Goal: Information Seeking & Learning: Learn about a topic

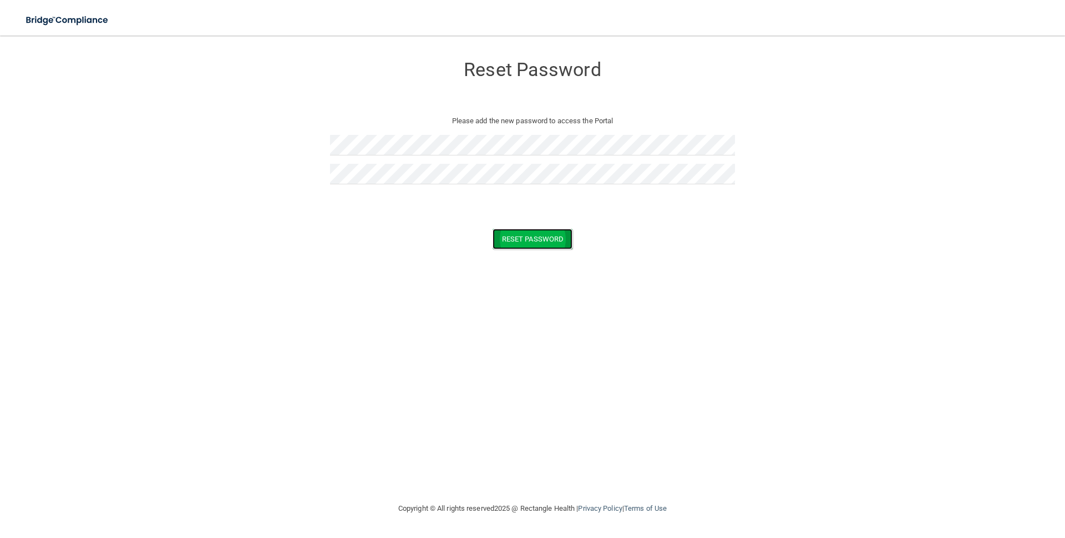
click at [515, 237] on button "Reset Password" at bounding box center [533, 239] width 80 height 21
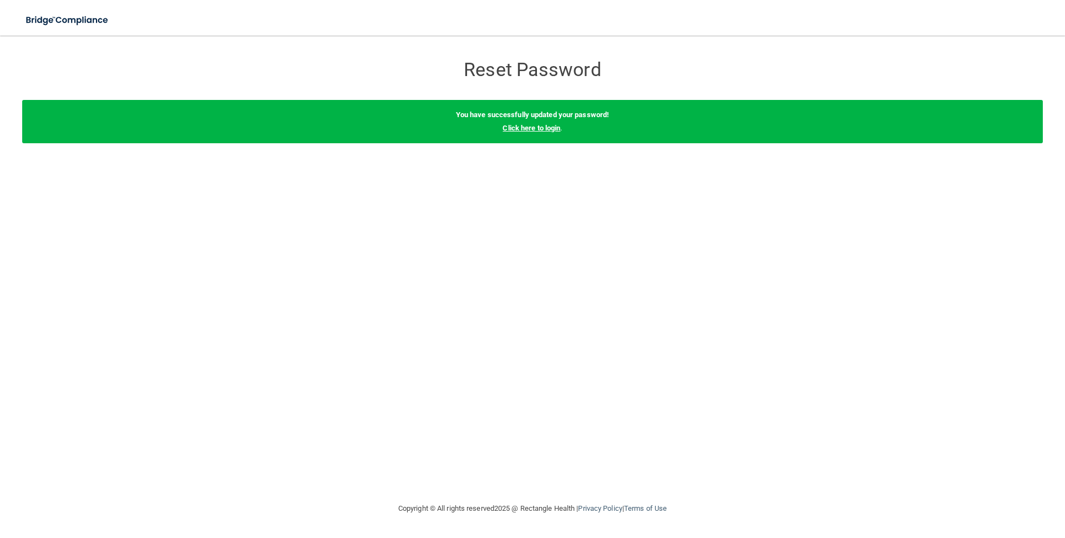
click at [533, 128] on link "Click here to login" at bounding box center [532, 128] width 58 height 8
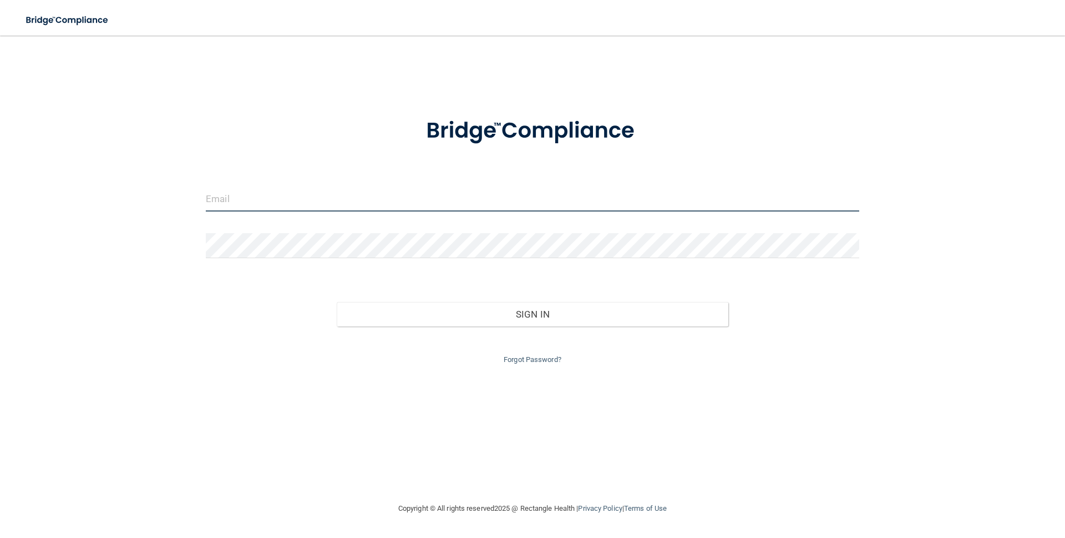
click at [230, 203] on input "email" at bounding box center [533, 198] width 654 height 25
type input "[EMAIL_ADDRESS][DOMAIN_NAME]"
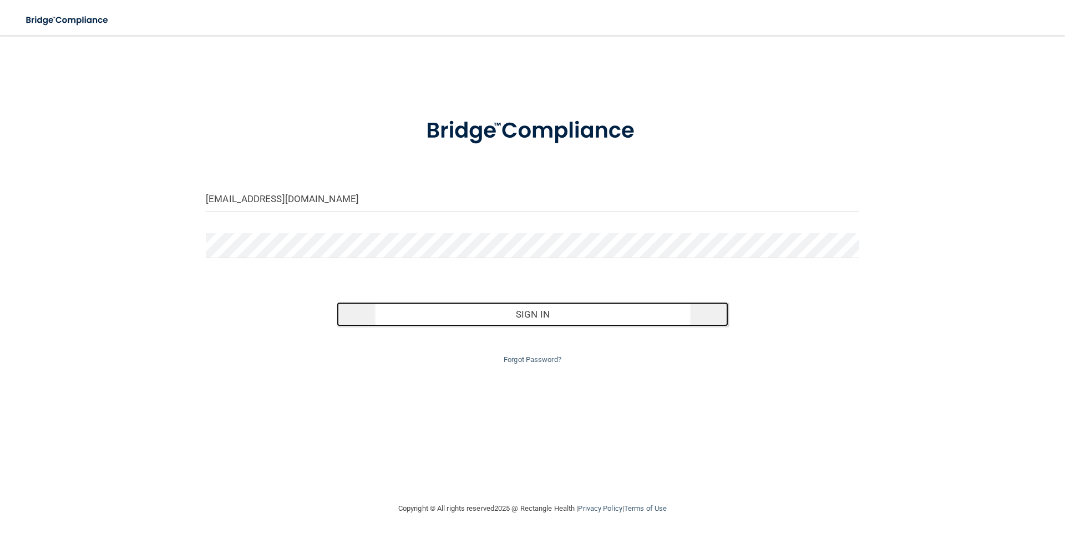
click at [530, 311] on button "Sign In" at bounding box center [533, 314] width 392 height 24
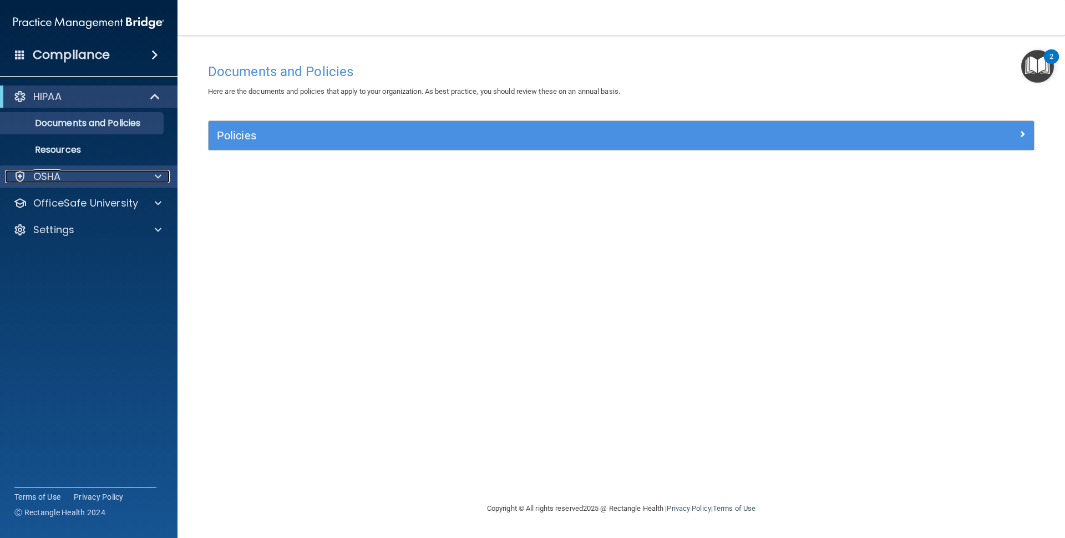
click at [91, 179] on div "OSHA" at bounding box center [74, 176] width 138 height 13
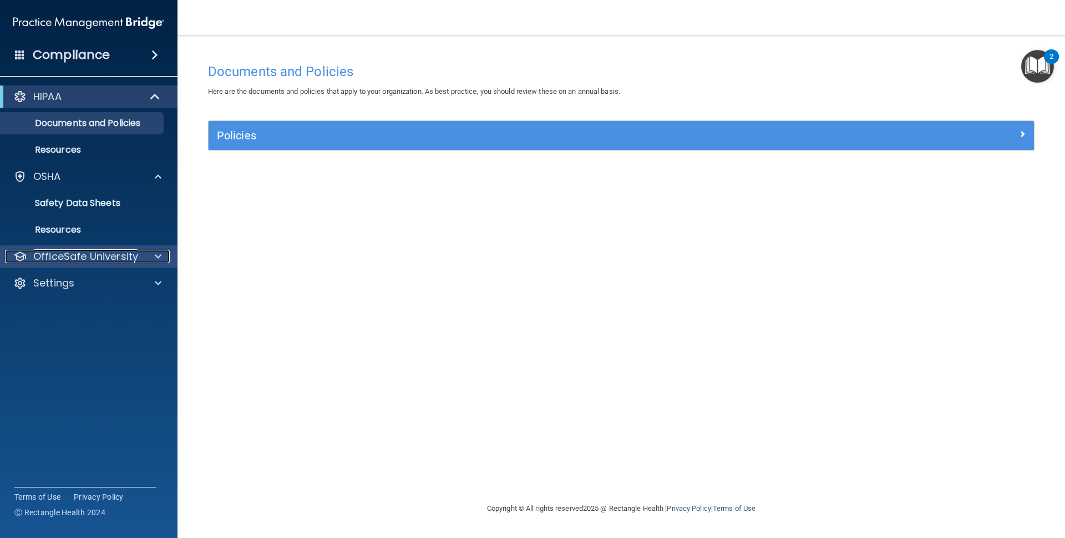
click at [93, 257] on p "OfficeSafe University" at bounding box center [85, 256] width 105 height 13
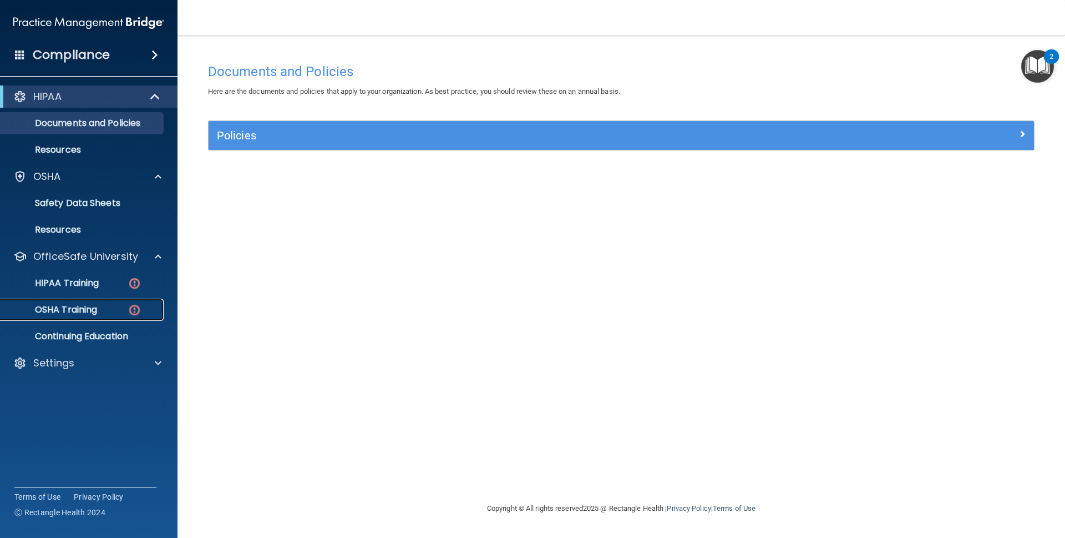
click at [89, 309] on p "OSHA Training" at bounding box center [52, 309] width 90 height 11
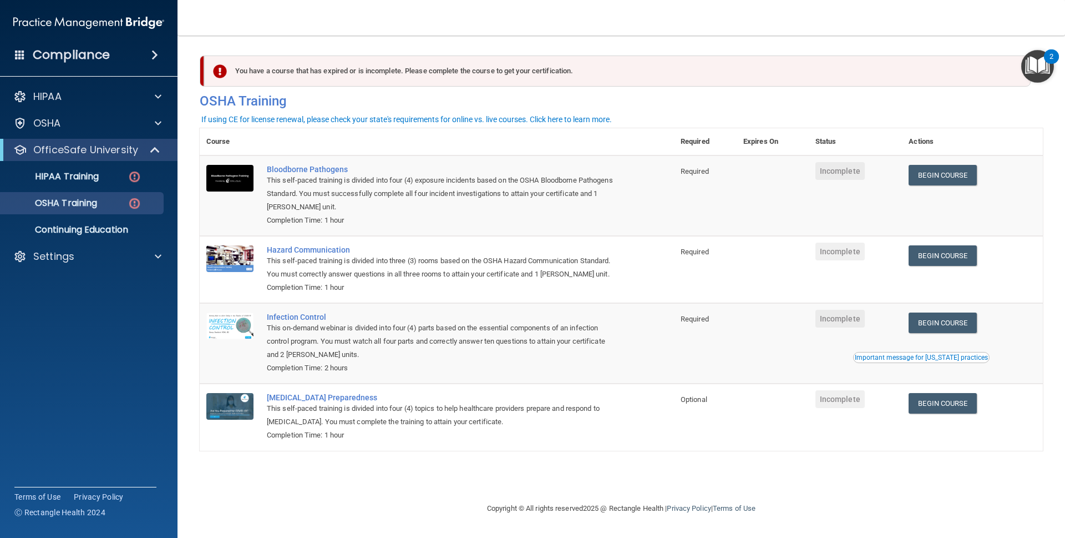
click at [563, 119] on div "If using CE for license renewal, please check your state's requirements for onl…" at bounding box center [406, 119] width 411 height 8
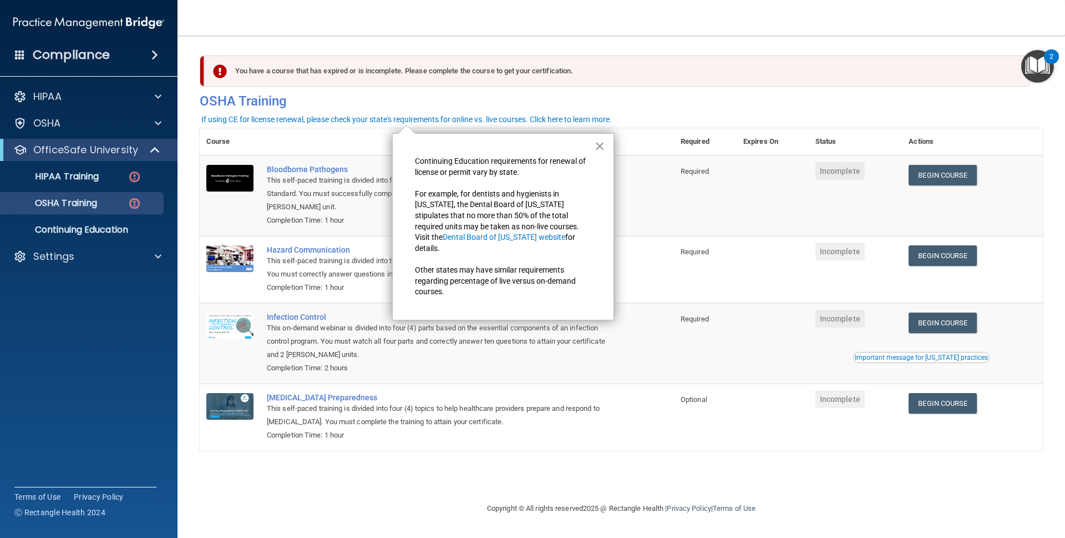
click at [599, 148] on button "×" at bounding box center [600, 146] width 11 height 18
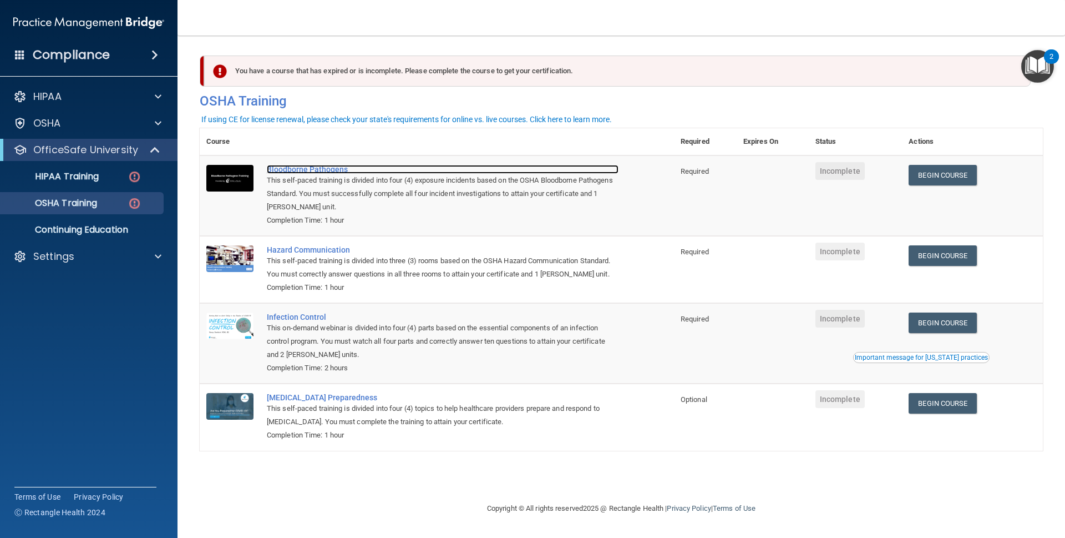
click at [277, 167] on div "Bloodborne Pathogens" at bounding box center [443, 169] width 352 height 9
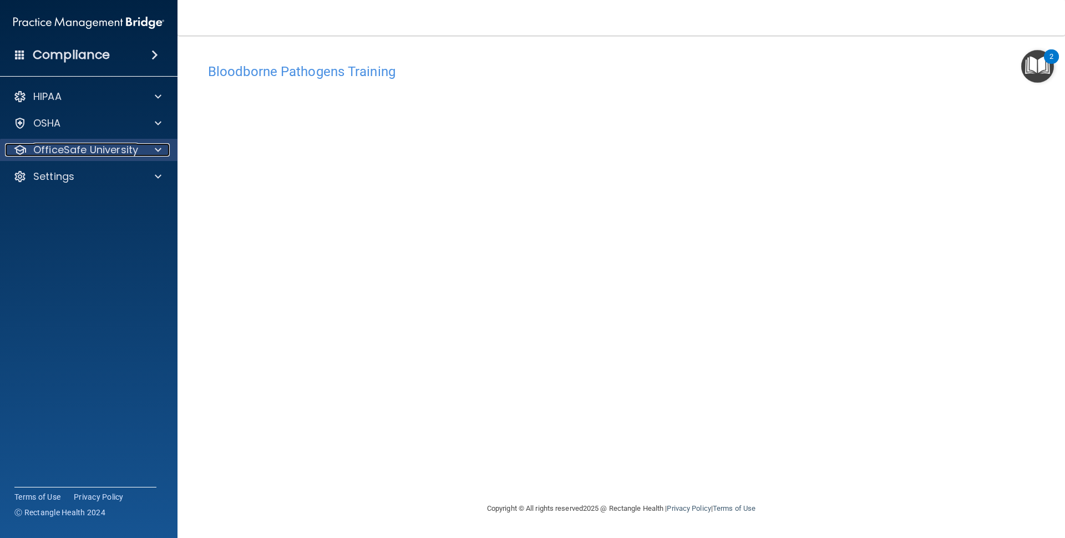
click at [148, 149] on div at bounding box center [157, 149] width 28 height 13
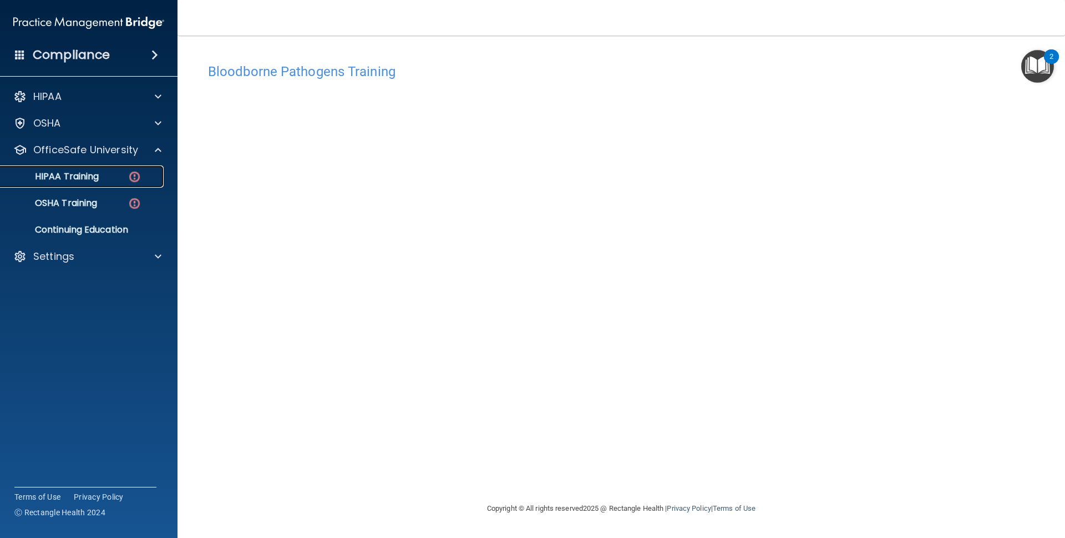
click at [100, 174] on div "HIPAA Training" at bounding box center [82, 176] width 151 height 11
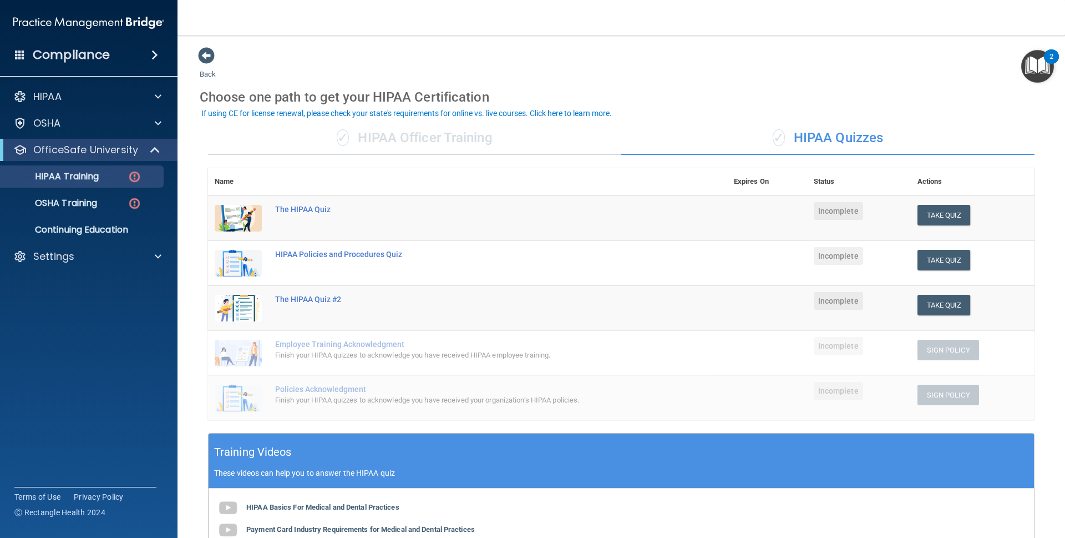
click at [242, 214] on img at bounding box center [238, 218] width 47 height 27
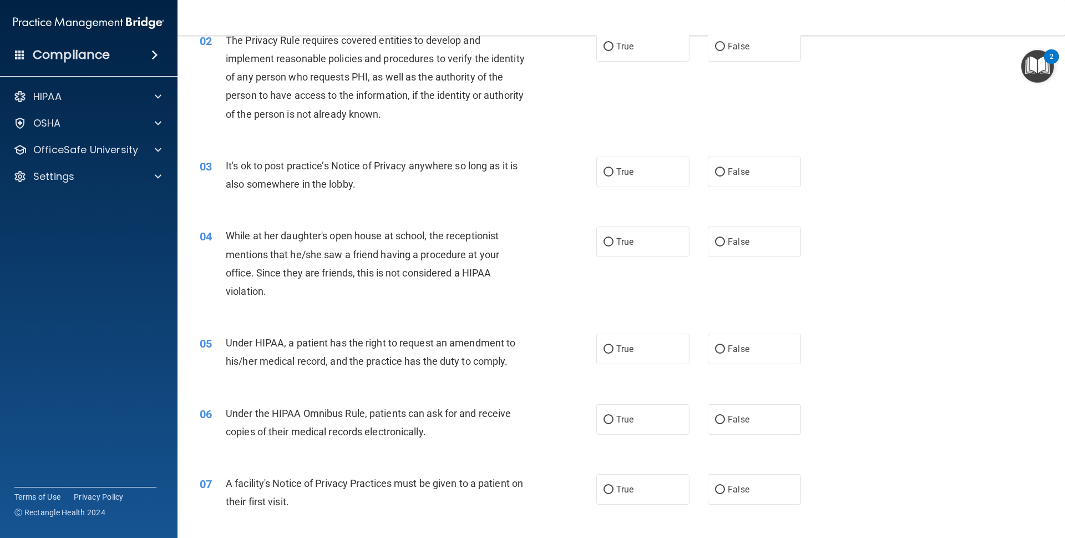
scroll to position [143, 0]
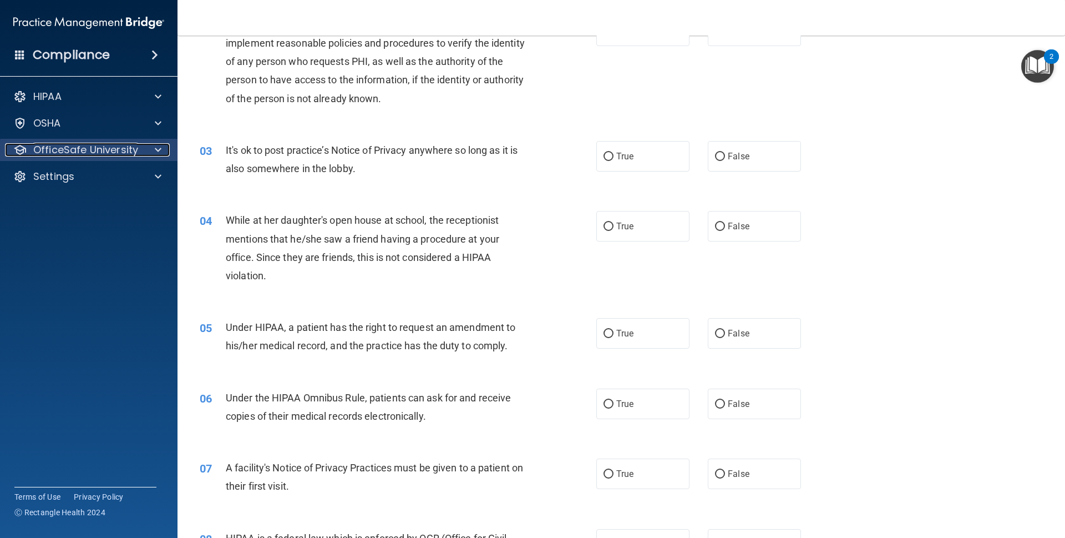
click at [38, 145] on p "OfficeSafe University" at bounding box center [85, 149] width 105 height 13
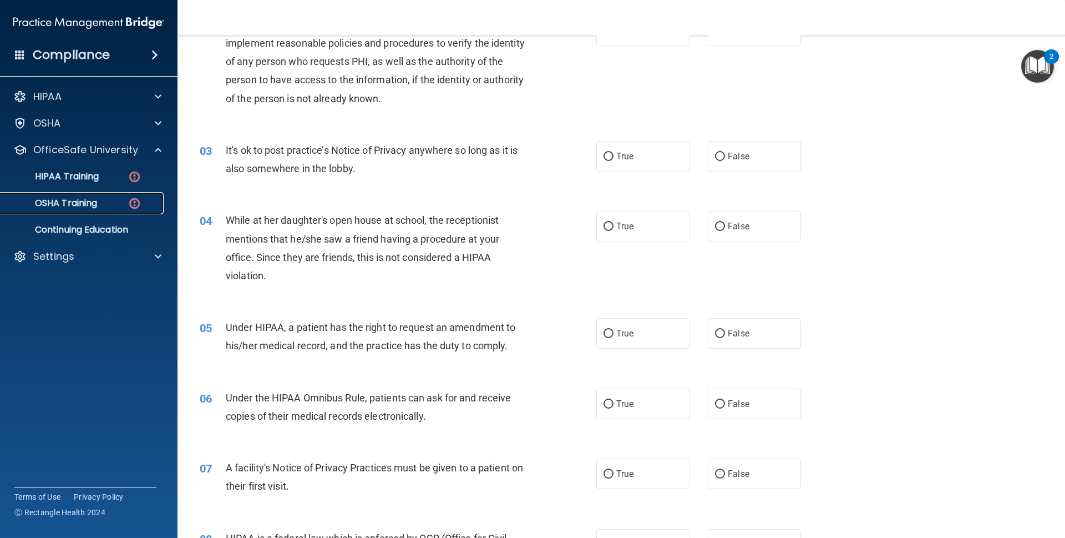
click at [49, 204] on p "OSHA Training" at bounding box center [52, 203] width 90 height 11
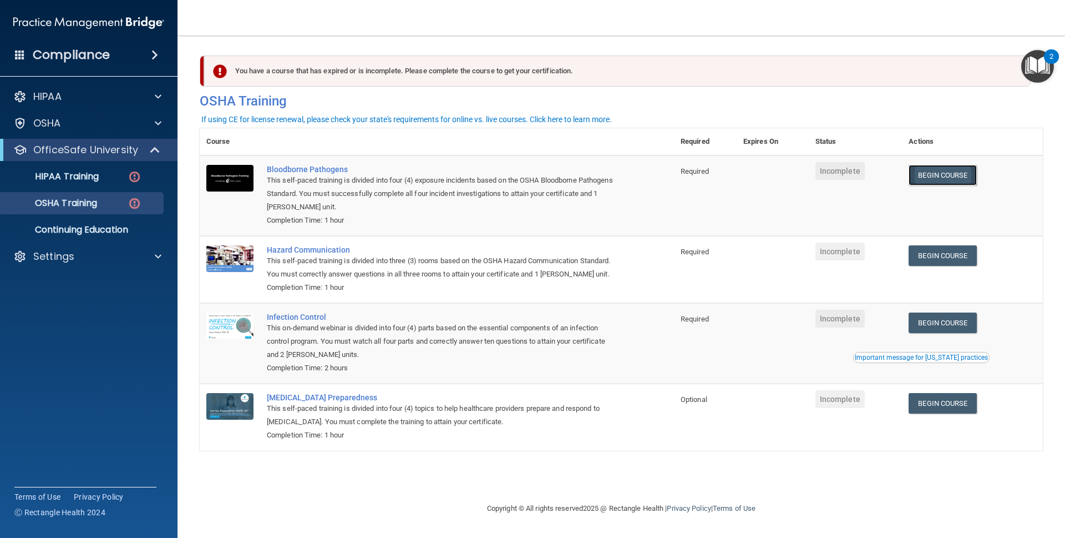
click at [943, 179] on link "Begin Course" at bounding box center [943, 175] width 68 height 21
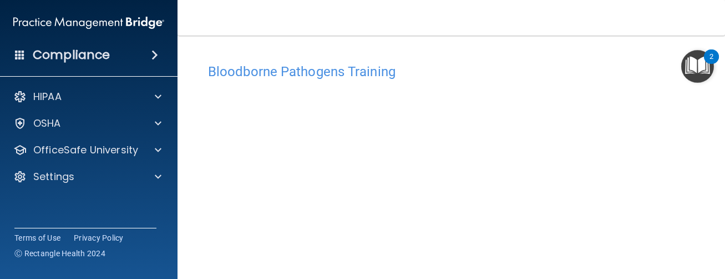
click at [537, 60] on div "Bloodborne Pathogens Training" at bounding box center [451, 71] width 503 height 27
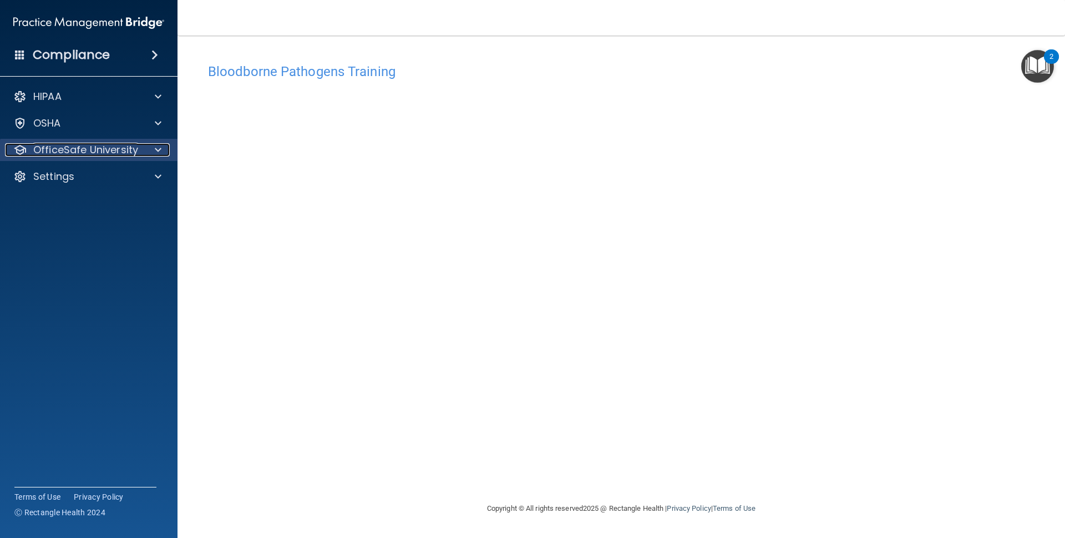
click at [131, 147] on p "OfficeSafe University" at bounding box center [85, 149] width 105 height 13
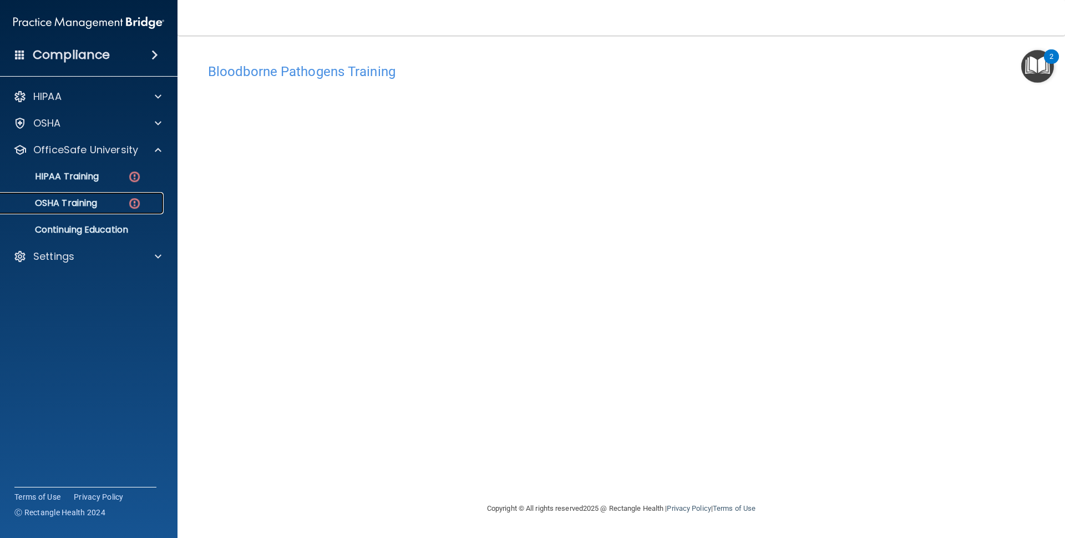
click at [128, 199] on img at bounding box center [135, 203] width 14 height 14
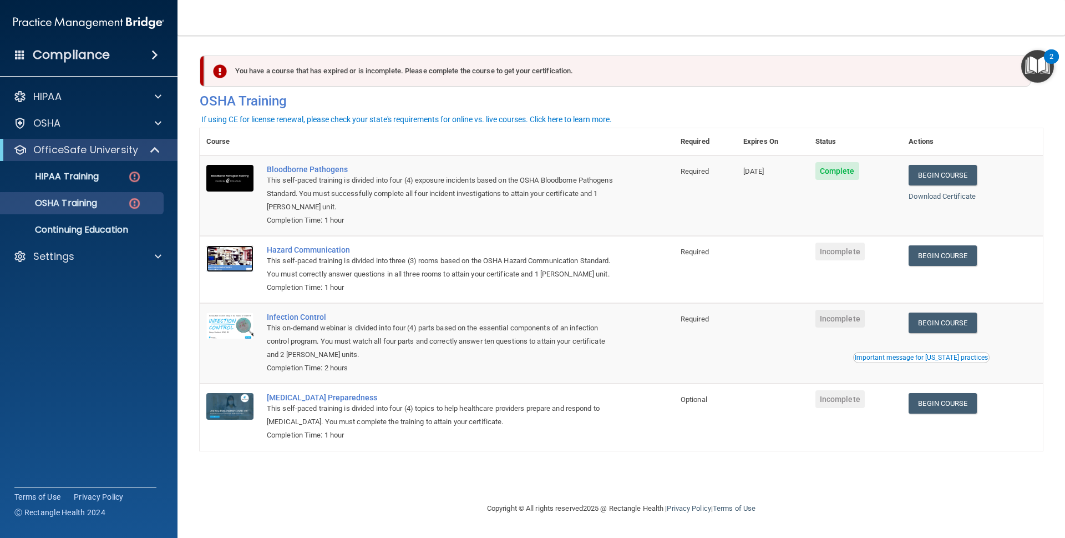
click at [245, 257] on img at bounding box center [229, 258] width 47 height 27
